Goal: Contribute content: Contribute content

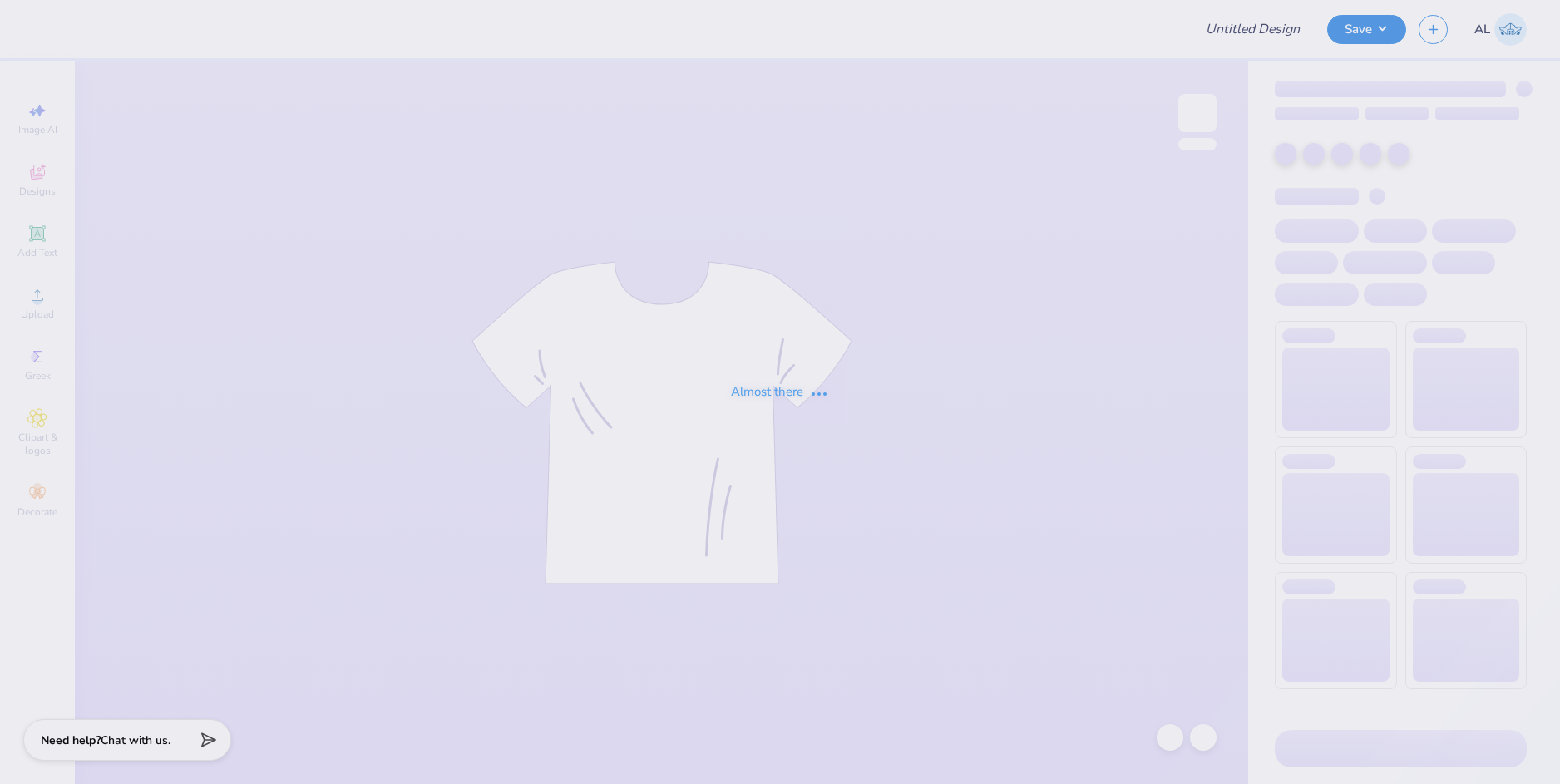
type input "Badminton Club Fall Merch"
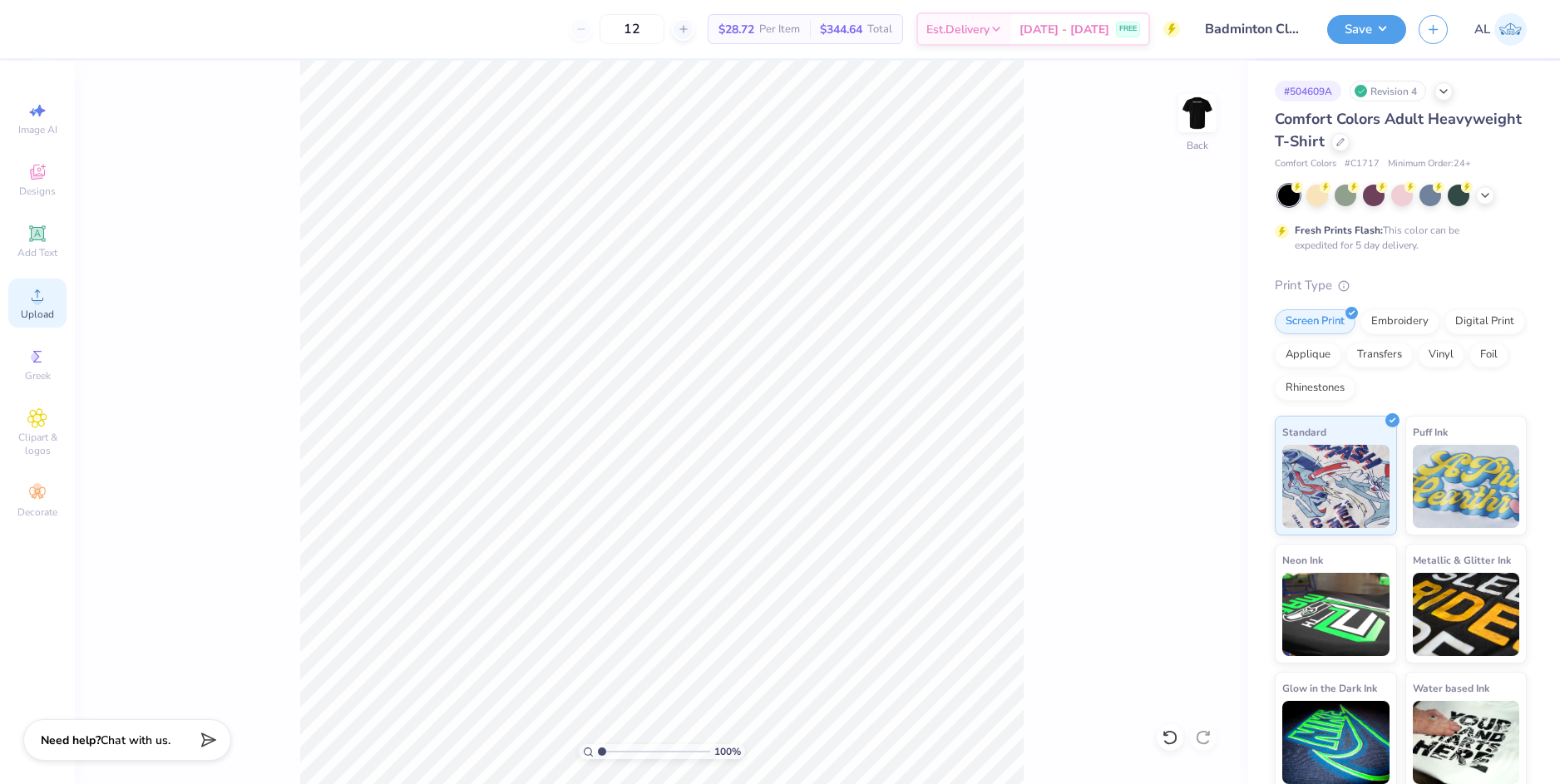
click at [47, 311] on span "Upload" at bounding box center [37, 313] width 33 height 13
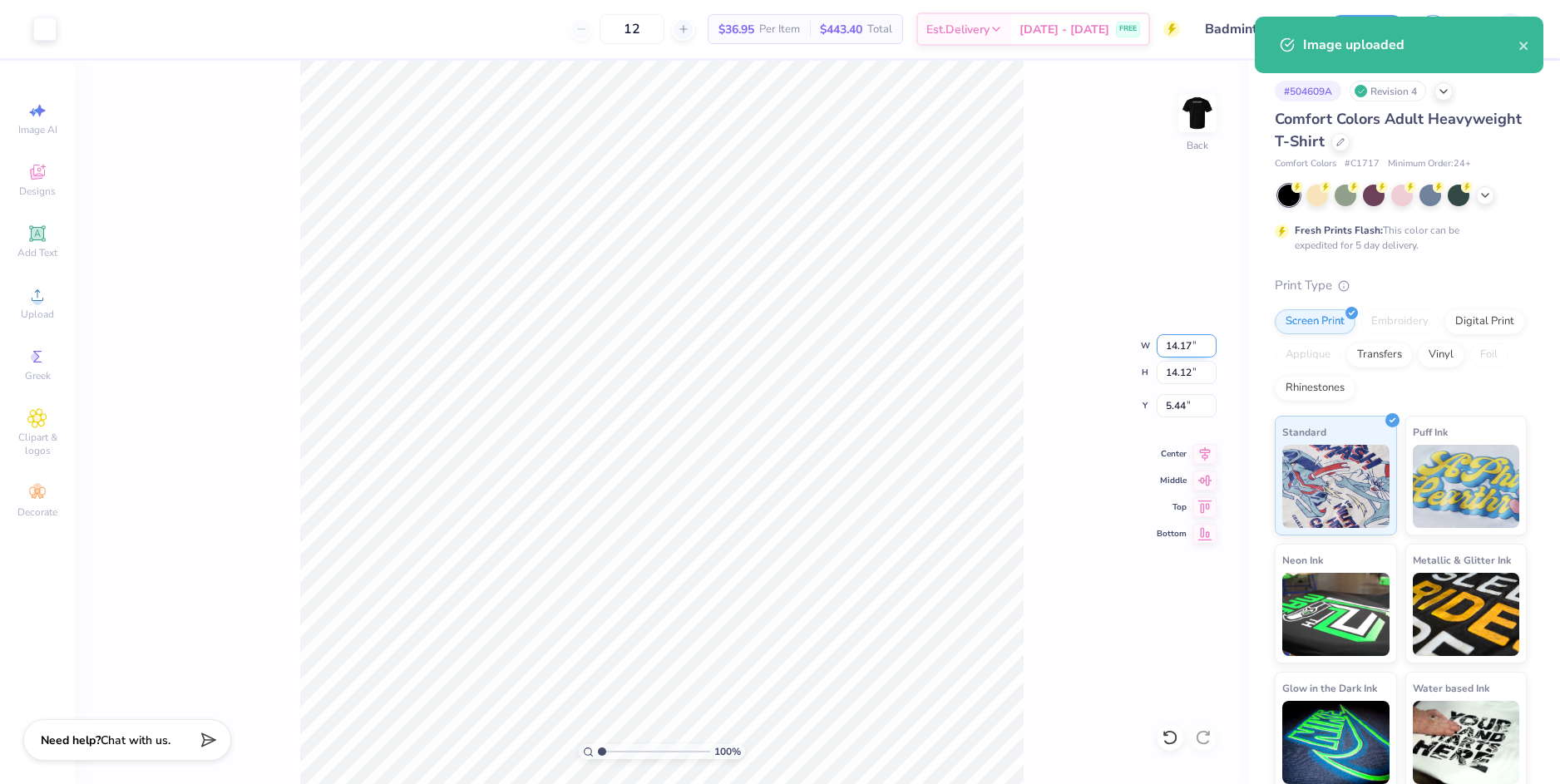
click at [1185, 347] on input "14.17" at bounding box center [1186, 346] width 60 height 23
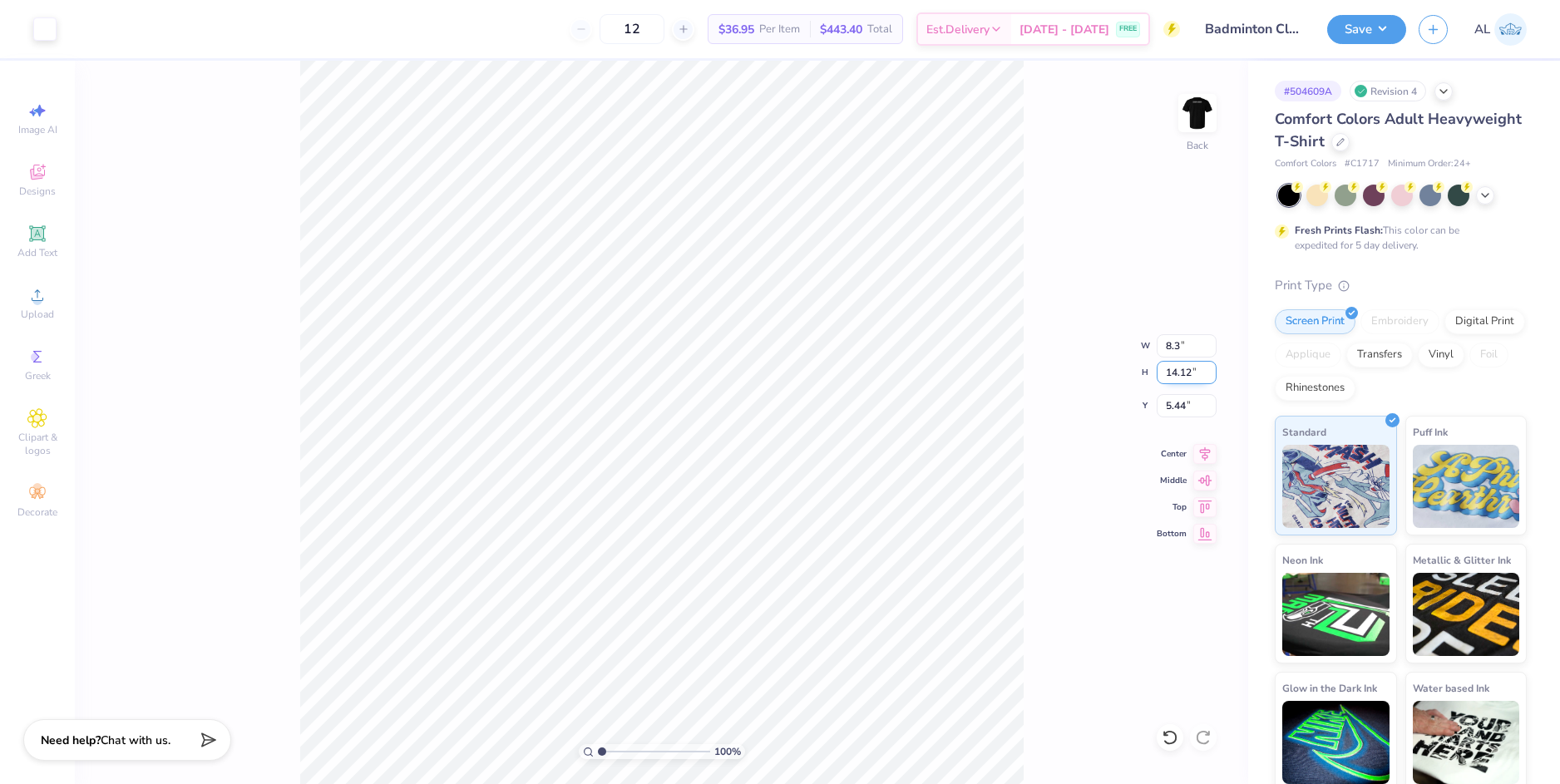
type input "8.30"
type input "8.27"
click at [1180, 371] on input "8.27" at bounding box center [1186, 372] width 60 height 23
click at [1177, 399] on input "8.36" at bounding box center [1186, 405] width 60 height 23
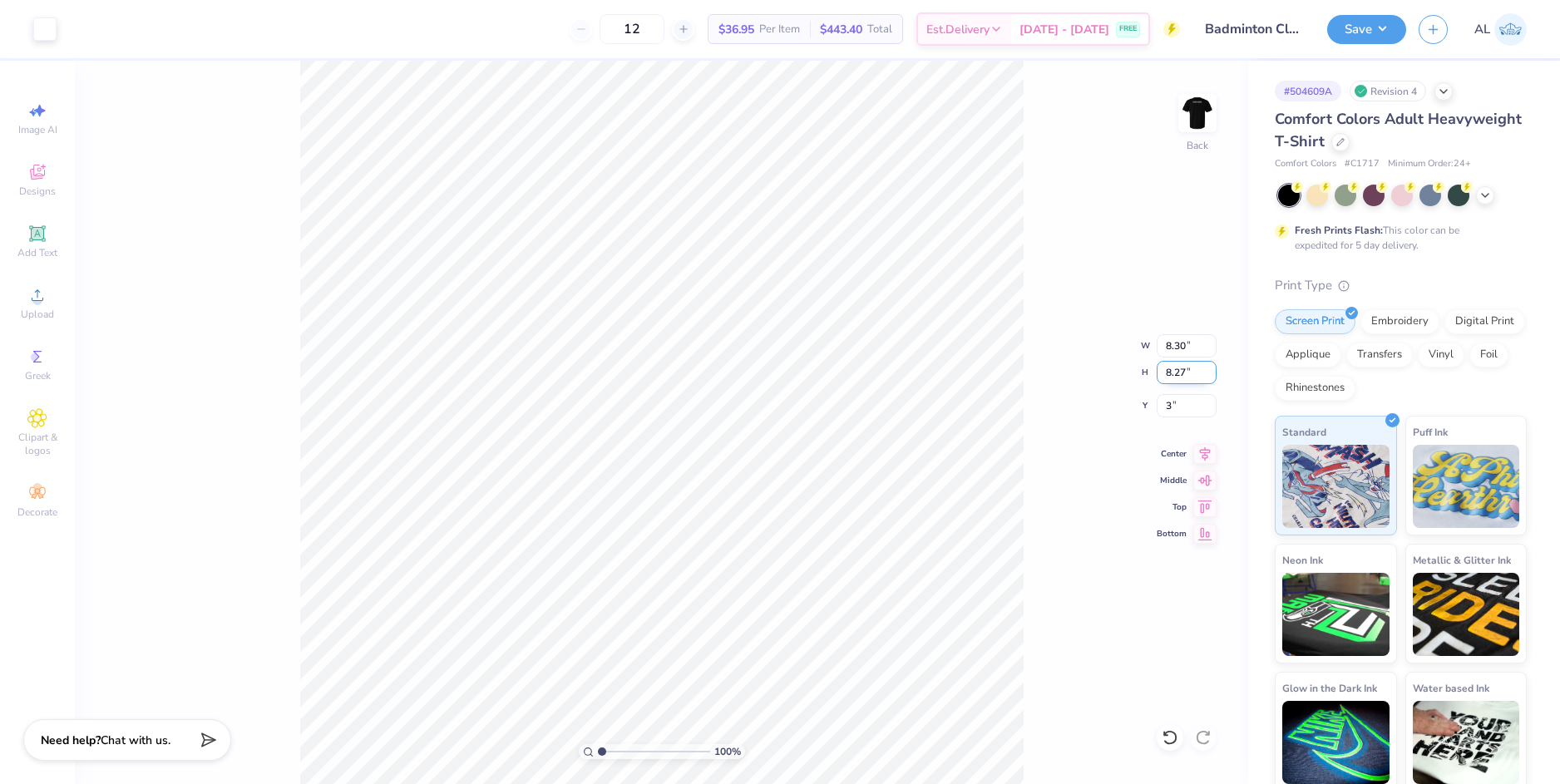
click at [1181, 372] on input "8.27" at bounding box center [1186, 372] width 60 height 23
type input "3.00"
click at [1177, 344] on input "8.30" at bounding box center [1186, 346] width 60 height 23
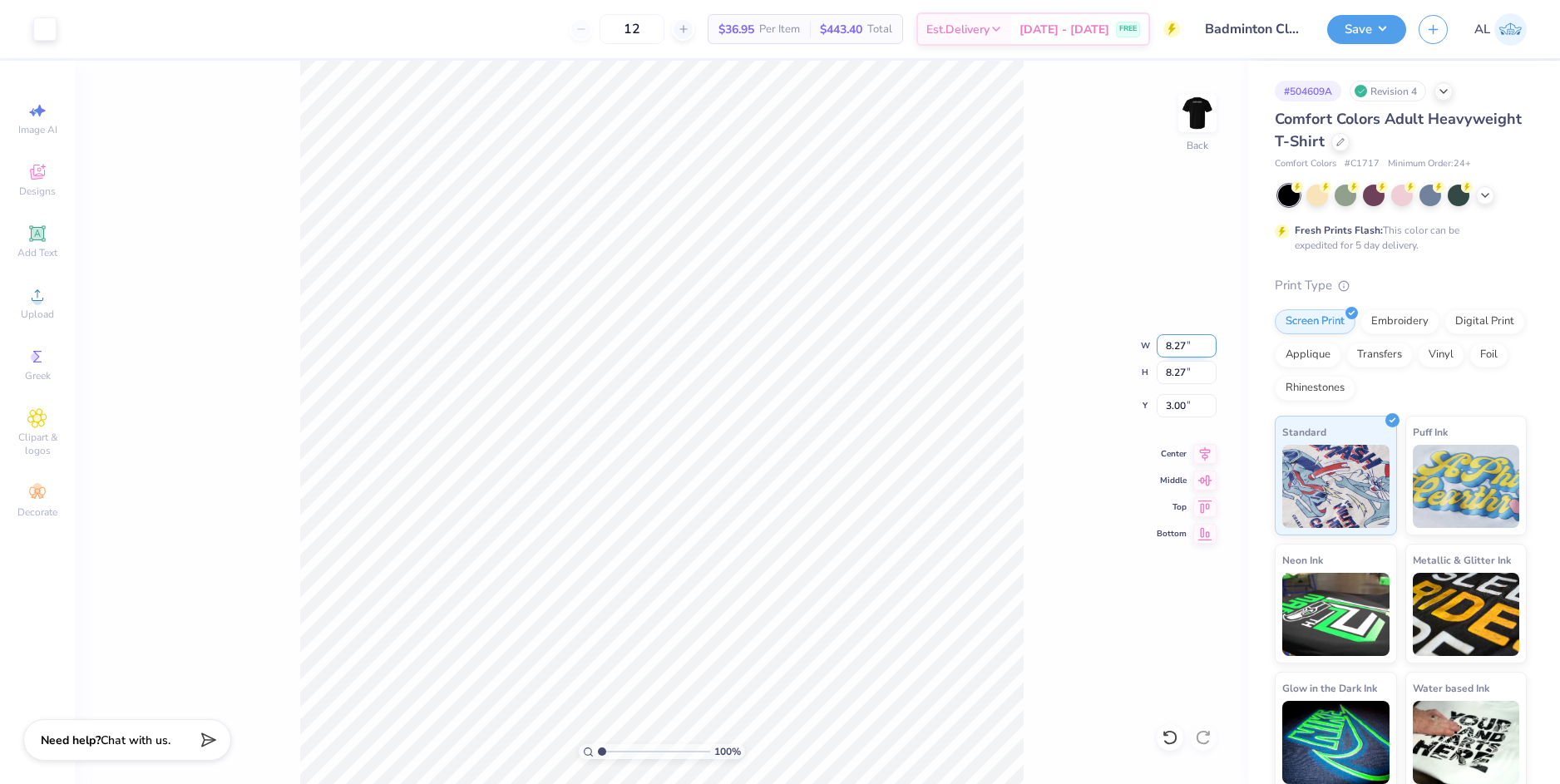
type input "8.27"
type input "8.24"
type input "3.01"
click at [1182, 346] on input "8.27" at bounding box center [1186, 346] width 60 height 23
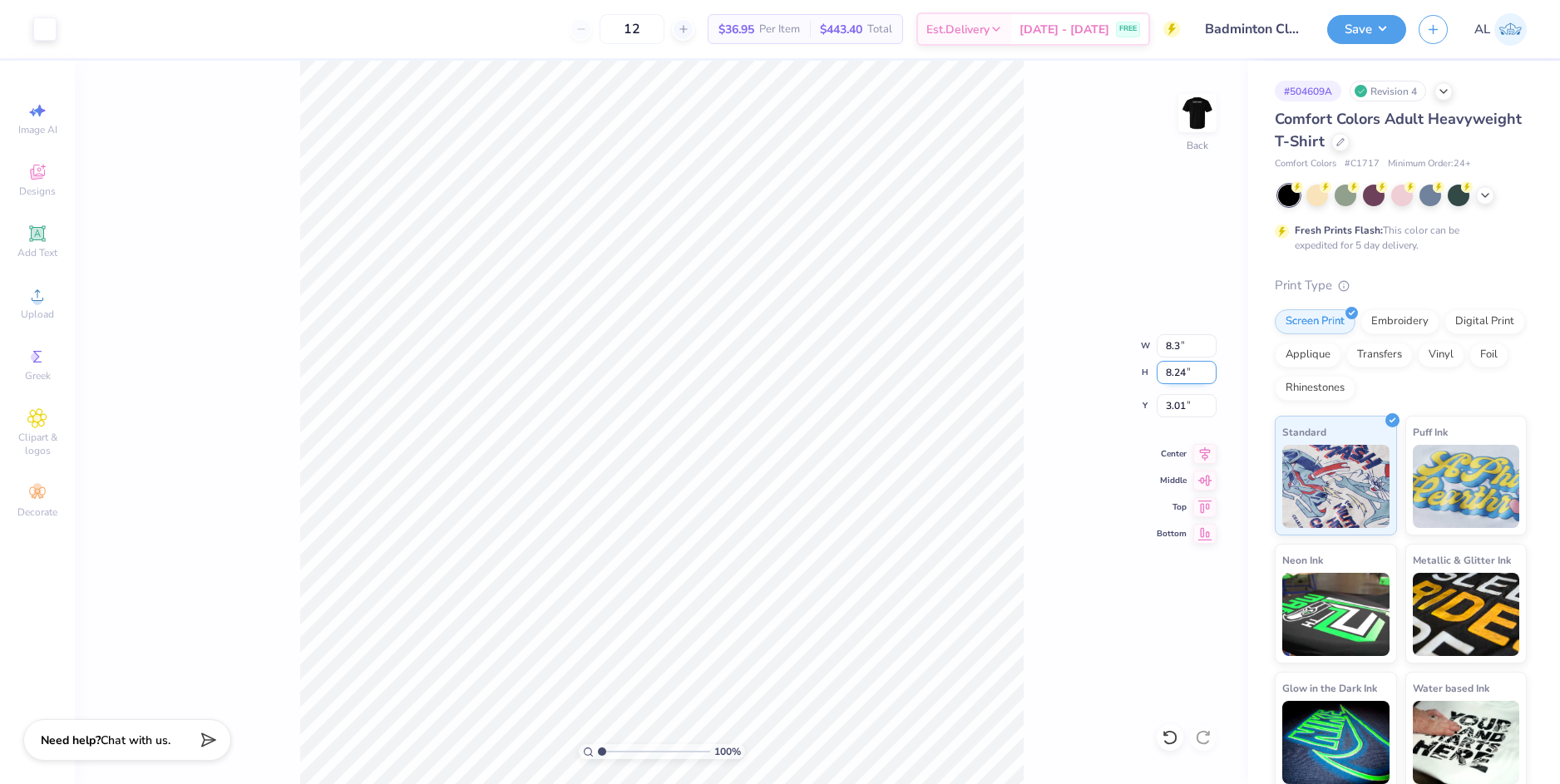
type input "8.30"
type input "8.27"
type input "3.00"
click at [1179, 370] on input "8.27" at bounding box center [1186, 372] width 60 height 23
click at [1178, 402] on input "3.00" at bounding box center [1186, 405] width 60 height 23
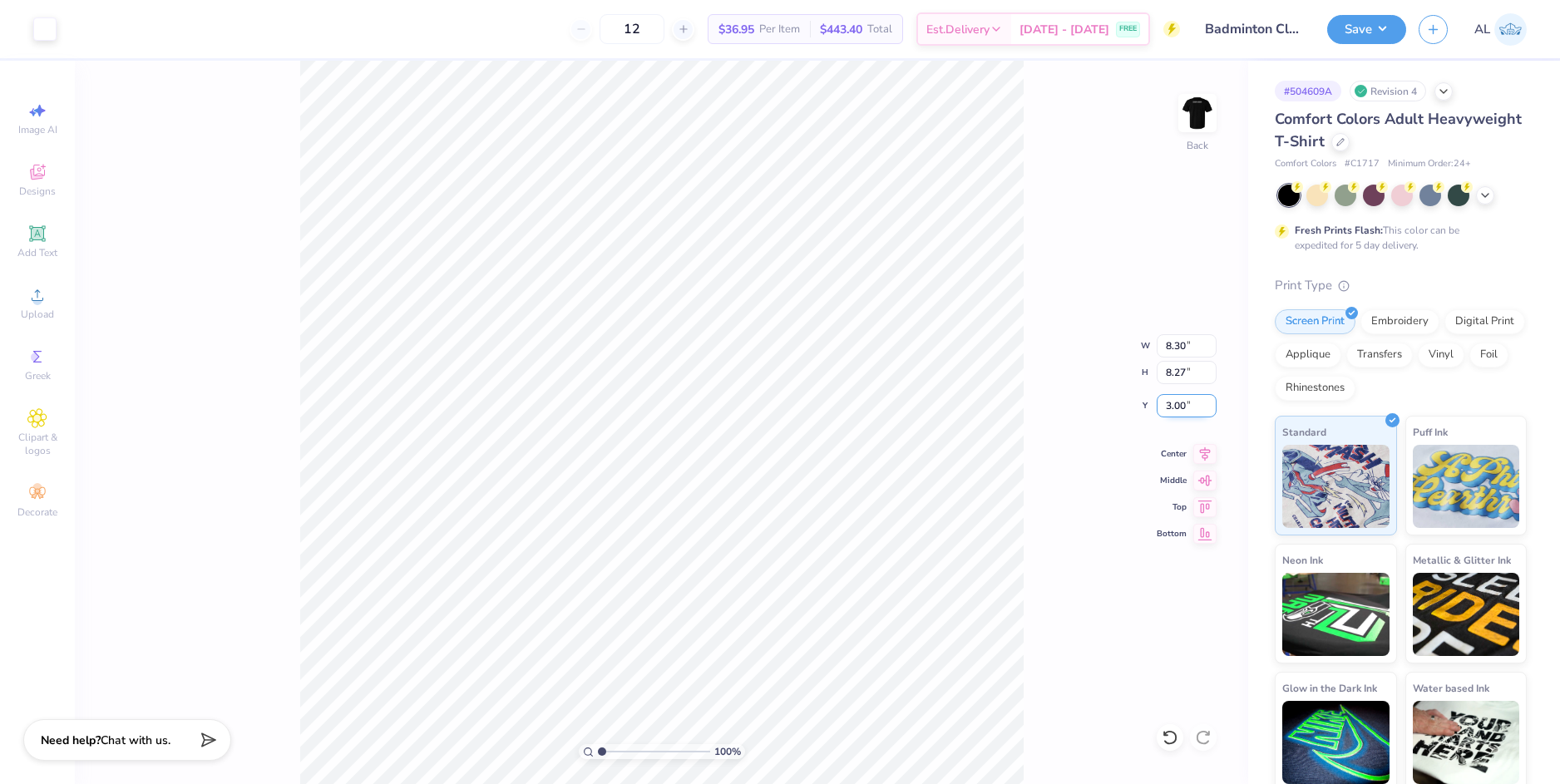
click at [1178, 402] on input "3.00" at bounding box center [1186, 405] width 60 height 23
click at [1089, 375] on div "100 % Back W 8.30 8.30 " H 8.27 8.27 " Y 3.00 3.00 " Center Middle Top Bottom" at bounding box center [662, 422] width 1173 height 723
type input "3.00"
click at [1191, 111] on img at bounding box center [1197, 113] width 66 height 66
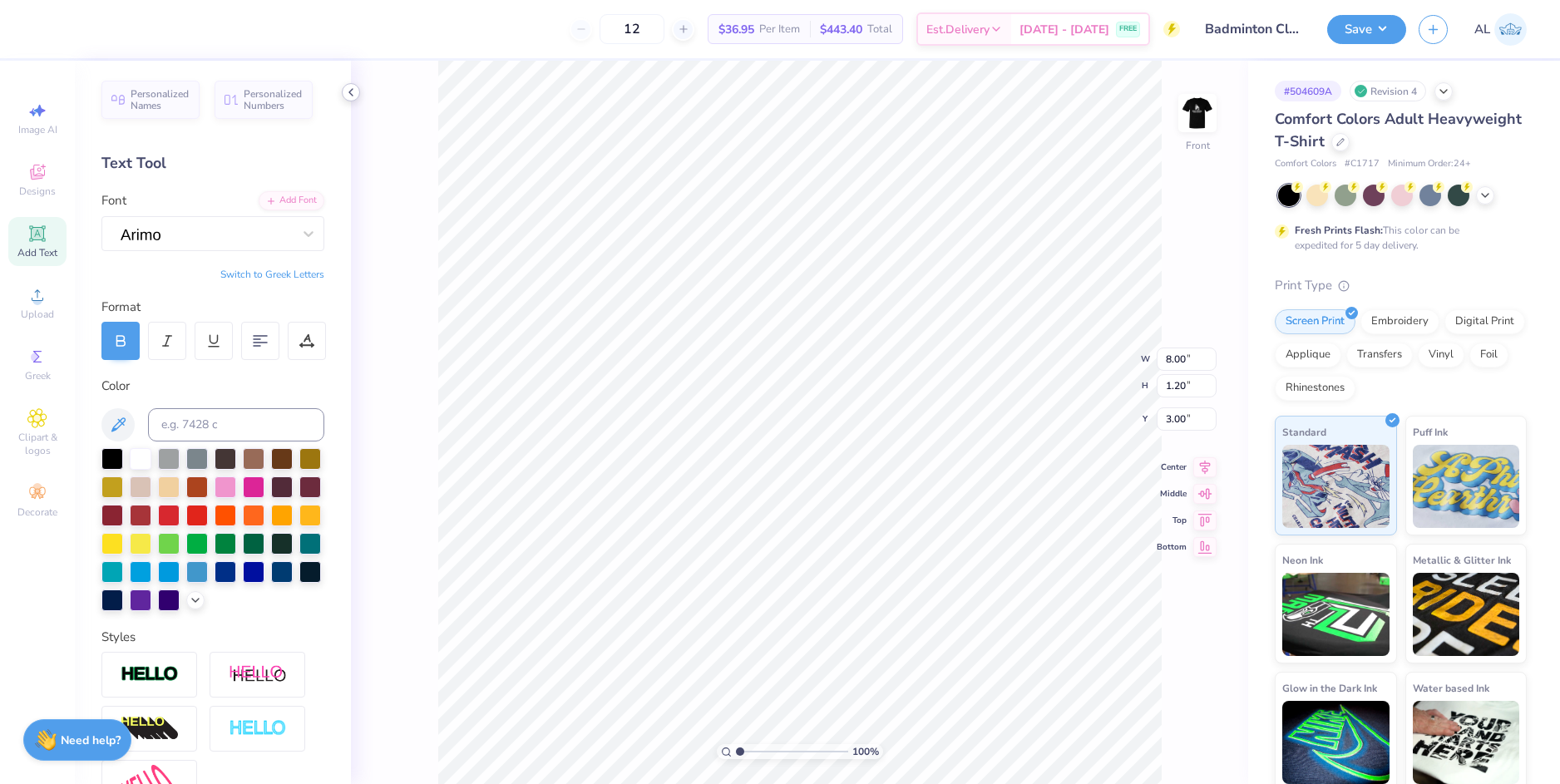
click at [351, 97] on icon at bounding box center [350, 92] width 13 height 13
click at [1200, 119] on img at bounding box center [1197, 113] width 66 height 66
click at [350, 90] on icon at bounding box center [350, 92] width 13 height 13
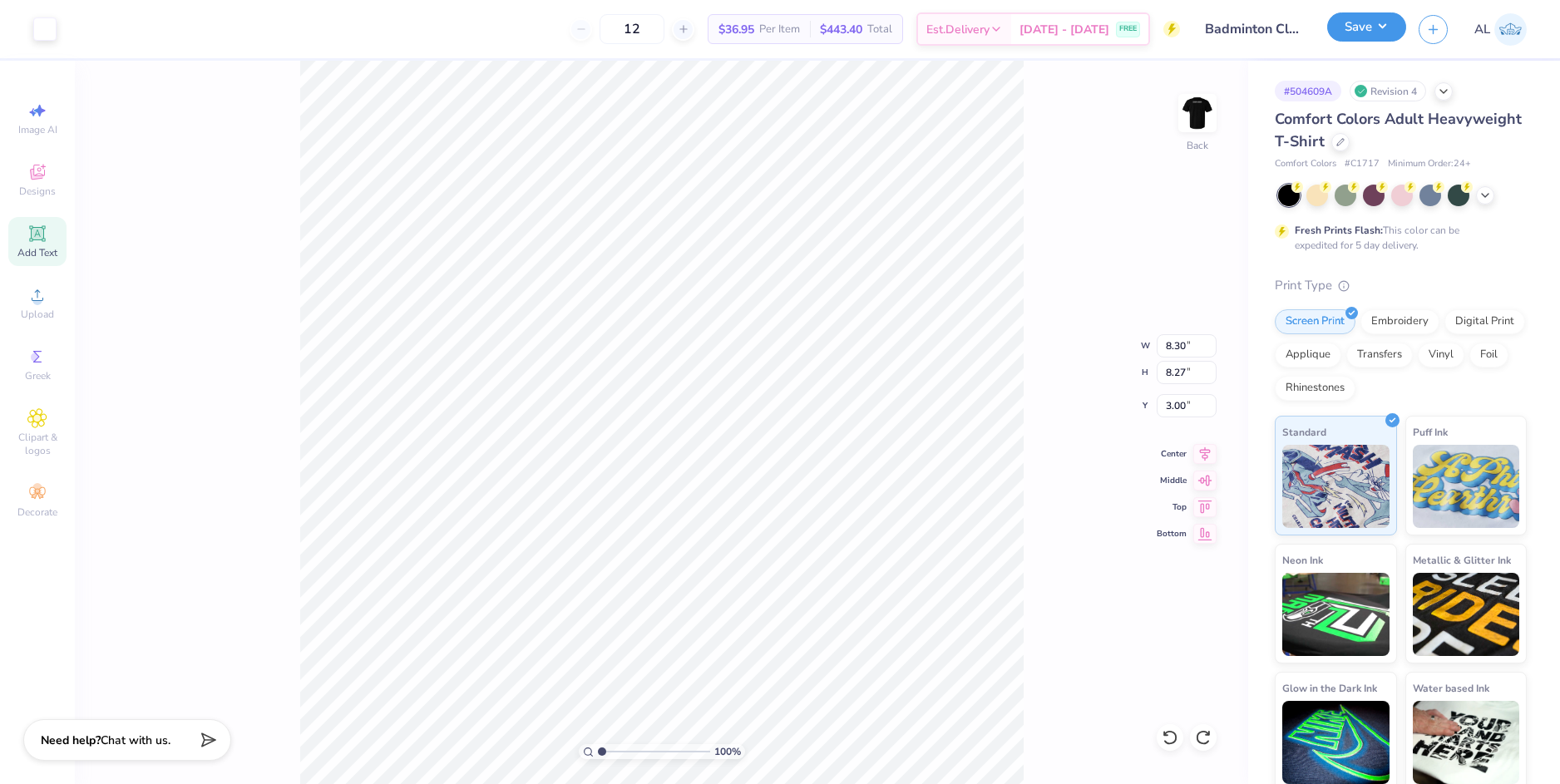
click at [1375, 35] on button "Save" at bounding box center [1366, 27] width 79 height 29
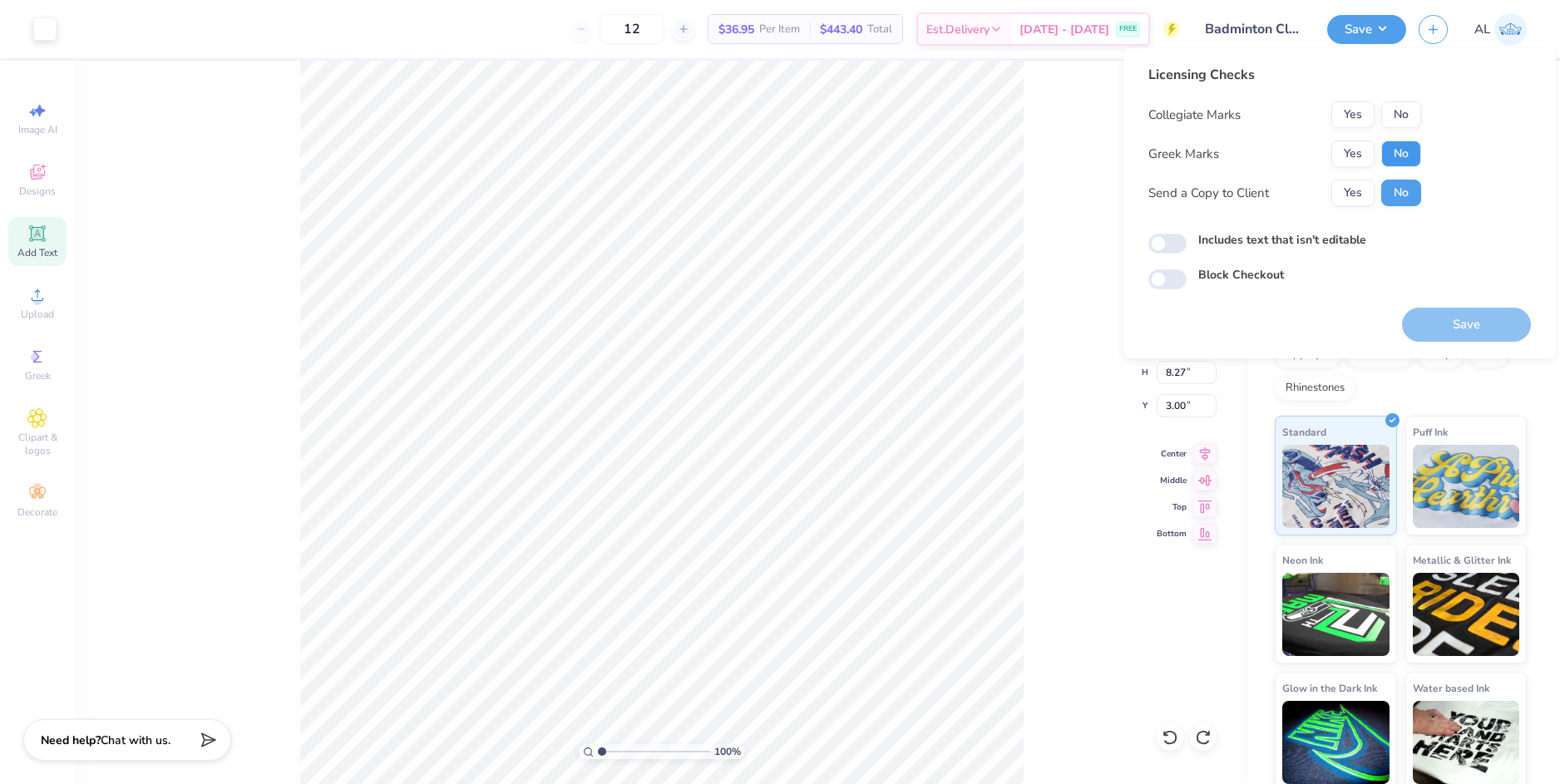
click at [1401, 151] on button "No" at bounding box center [1400, 154] width 40 height 27
click at [1408, 110] on button "No" at bounding box center [1400, 115] width 40 height 27
click at [1366, 113] on button "Yes" at bounding box center [1352, 115] width 43 height 27
click at [1353, 195] on button "Yes" at bounding box center [1352, 193] width 43 height 27
click at [1473, 319] on button "Save" at bounding box center [1466, 324] width 129 height 34
